Goal: Check status

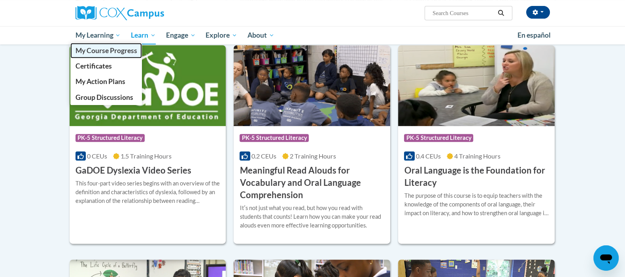
click at [104, 50] on span "My Course Progress" at bounding box center [106, 50] width 62 height 8
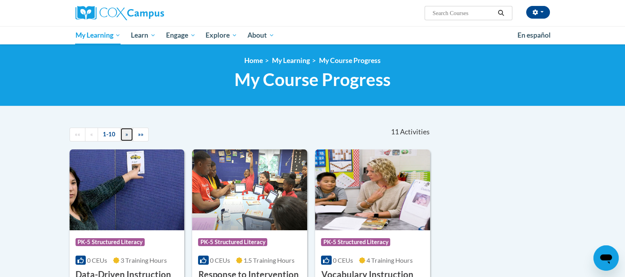
click at [122, 135] on link "»" at bounding box center [126, 134] width 13 height 14
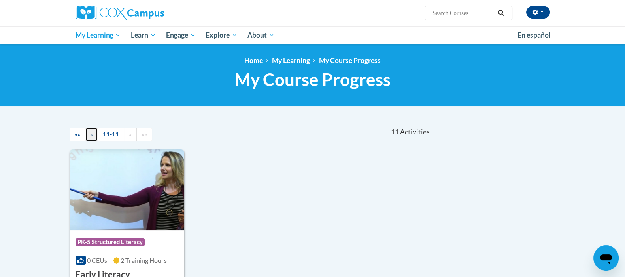
click at [90, 136] on span "«" at bounding box center [91, 134] width 3 height 7
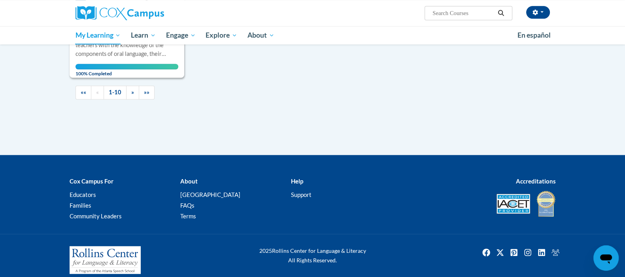
scroll to position [894, 0]
